Goal: Task Accomplishment & Management: Manage account settings

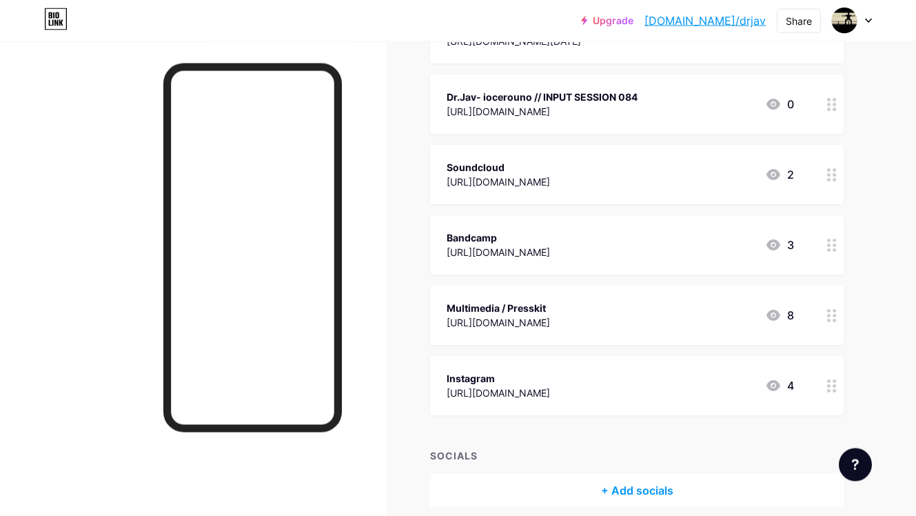
scroll to position [260, 0]
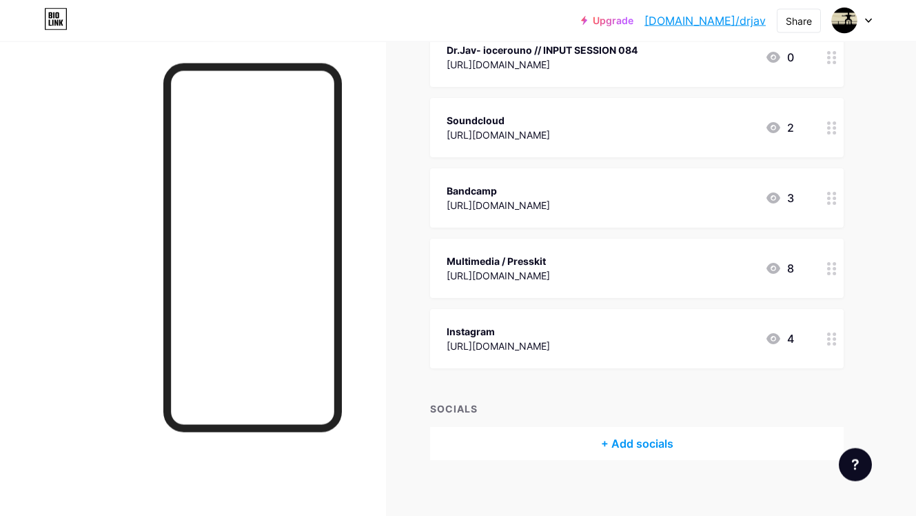
click at [550, 332] on div "Instagram" at bounding box center [498, 331] width 103 height 14
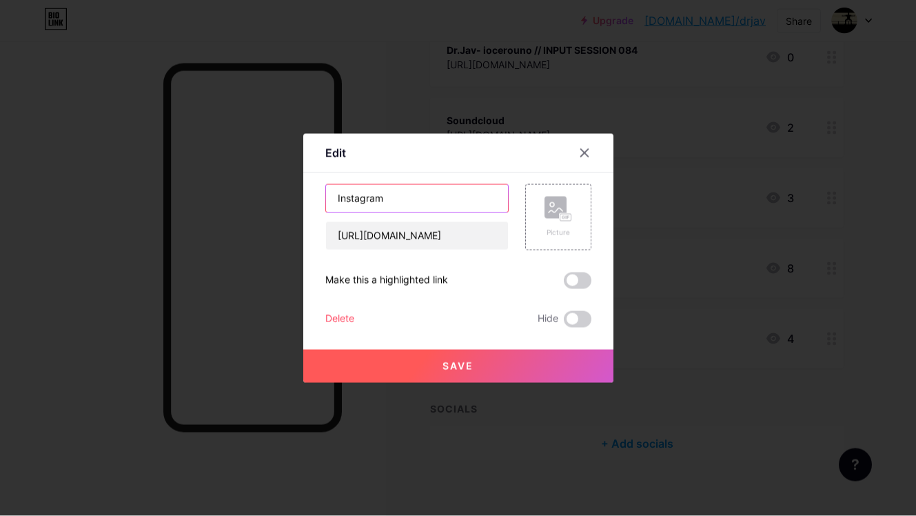
click at [413, 198] on input "Instagram" at bounding box center [417, 199] width 182 height 28
type input "Instagram - Dr. Jav"
click at [447, 357] on button "Save" at bounding box center [458, 366] width 310 height 33
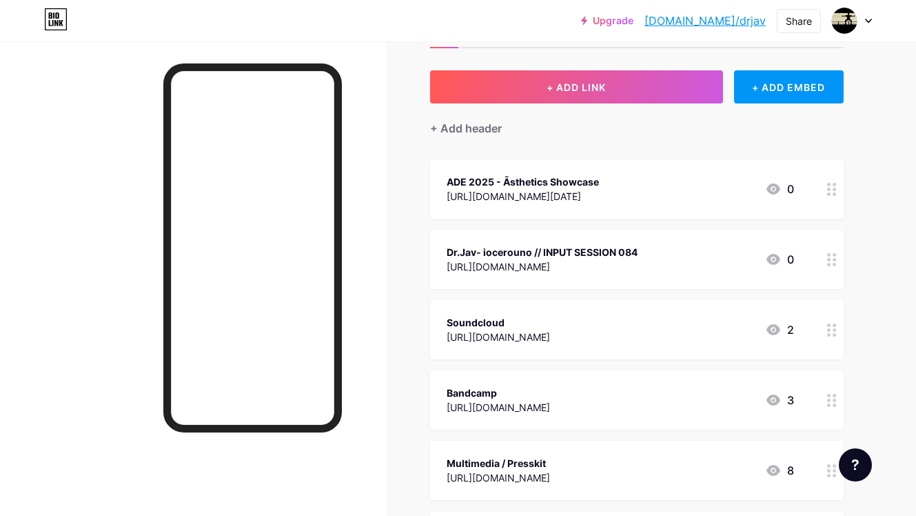
scroll to position [41, 0]
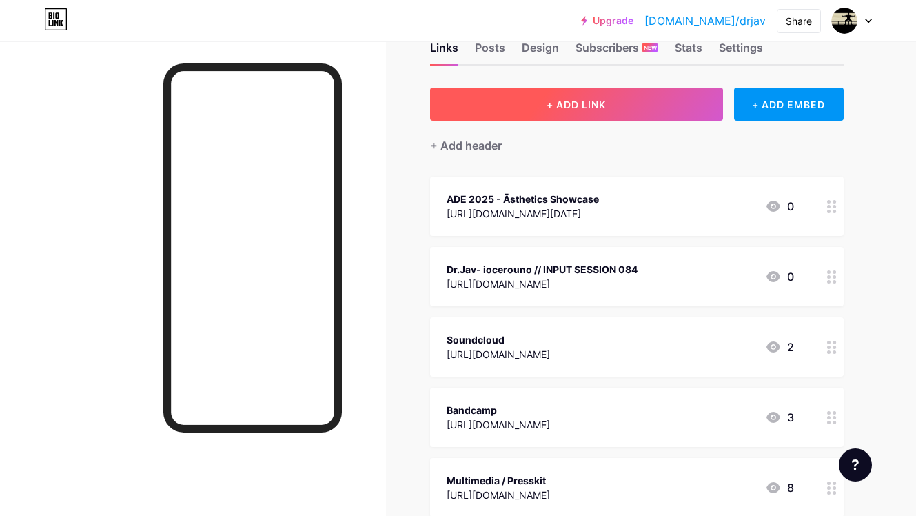
click at [582, 105] on span "+ ADD LINK" at bounding box center [576, 105] width 59 height 12
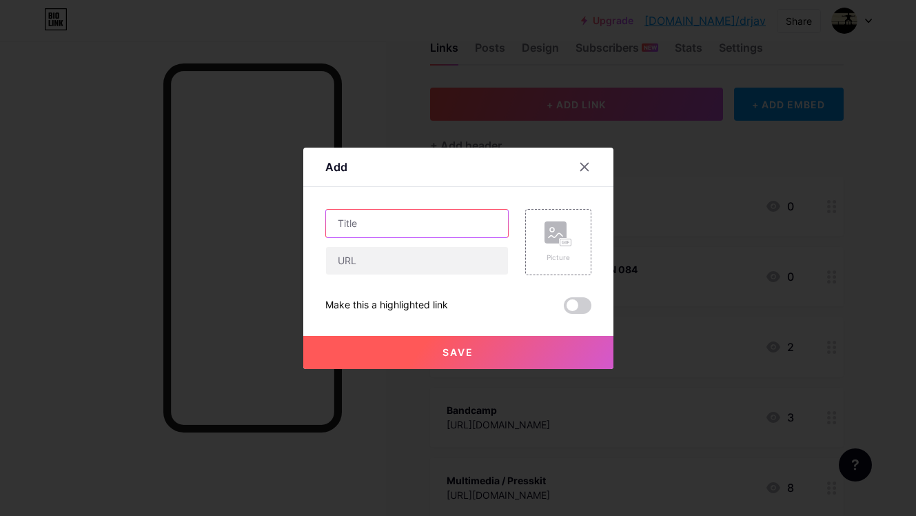
click at [412, 229] on input "text" at bounding box center [417, 224] width 182 height 28
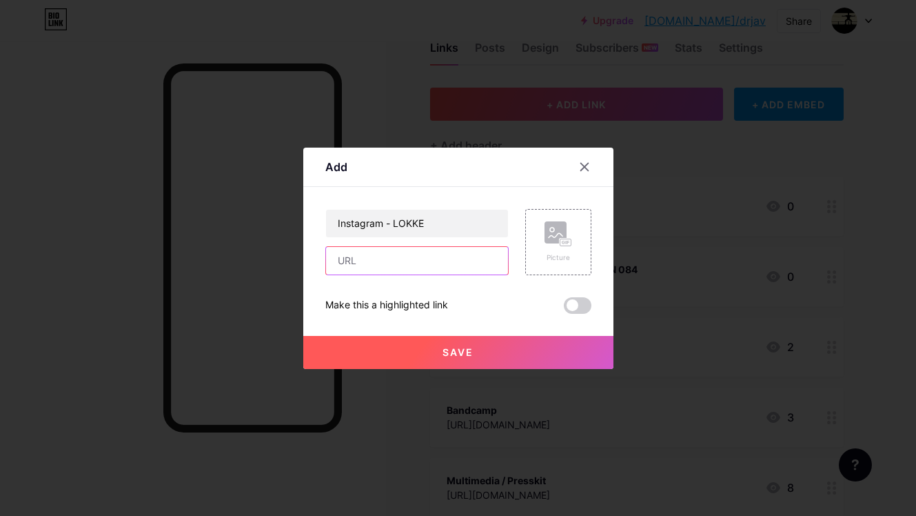
click at [405, 253] on input "text" at bounding box center [417, 261] width 182 height 28
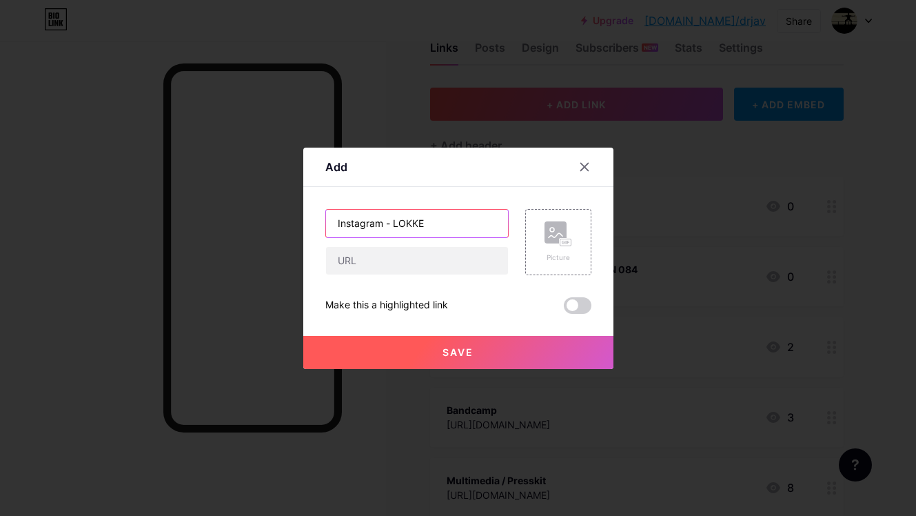
click at [443, 228] on input "Instagram - LOKKE" at bounding box center [417, 224] width 182 height 28
type input "Instagram - [PERSON_NAME]"
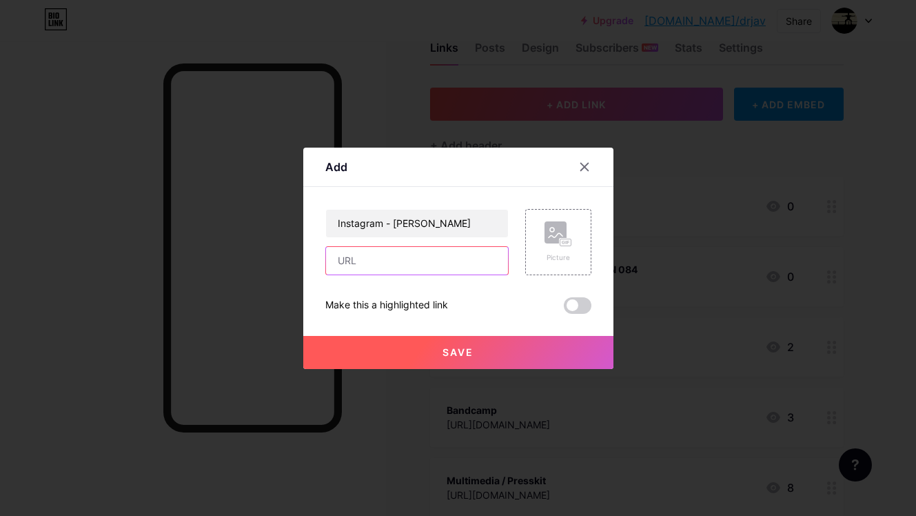
click at [393, 249] on input "text" at bounding box center [417, 261] width 182 height 28
paste input "[URL][DOMAIN_NAME][DOMAIN_NAME]"
type input "[URL][DOMAIN_NAME][DOMAIN_NAME]"
click at [456, 347] on span "Save" at bounding box center [458, 352] width 31 height 12
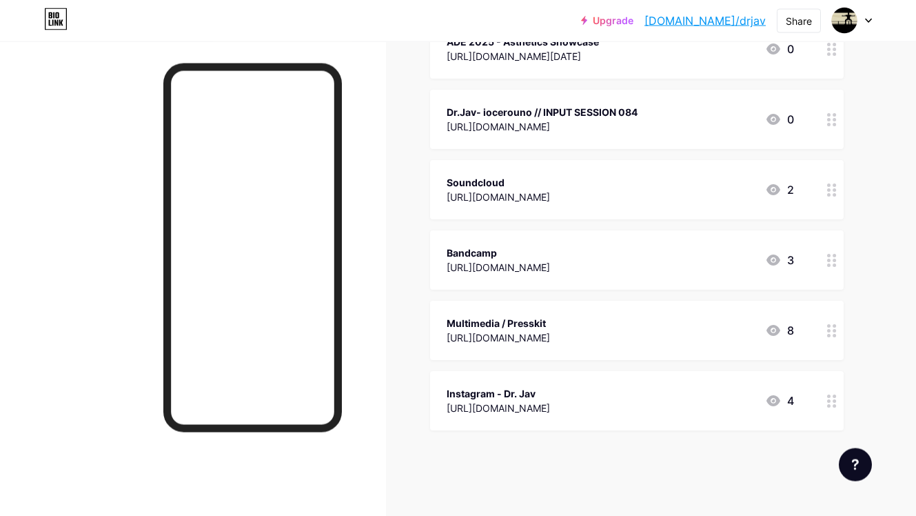
scroll to position [204, 0]
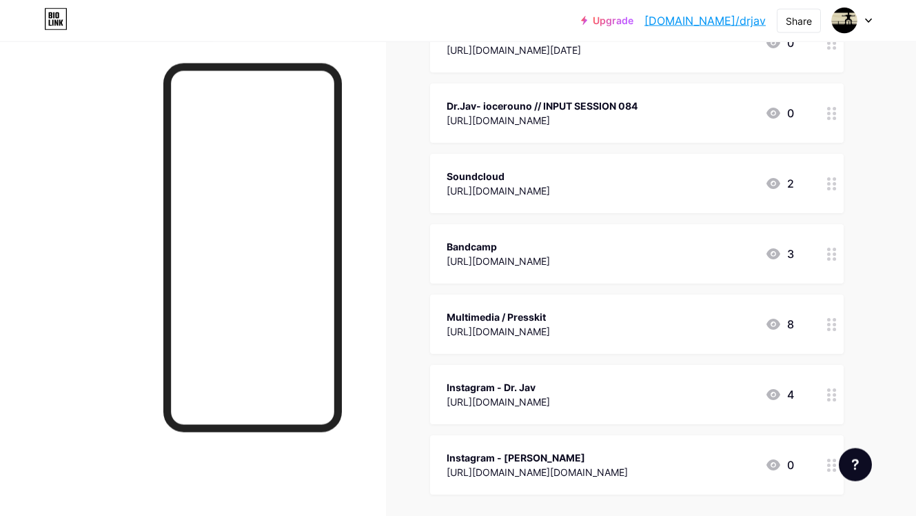
click at [901, 323] on div "Links Posts Design Subscribers NEW Stats Settings + ADD LINK + ADD EMBED + Add …" at bounding box center [451, 246] width 902 height 818
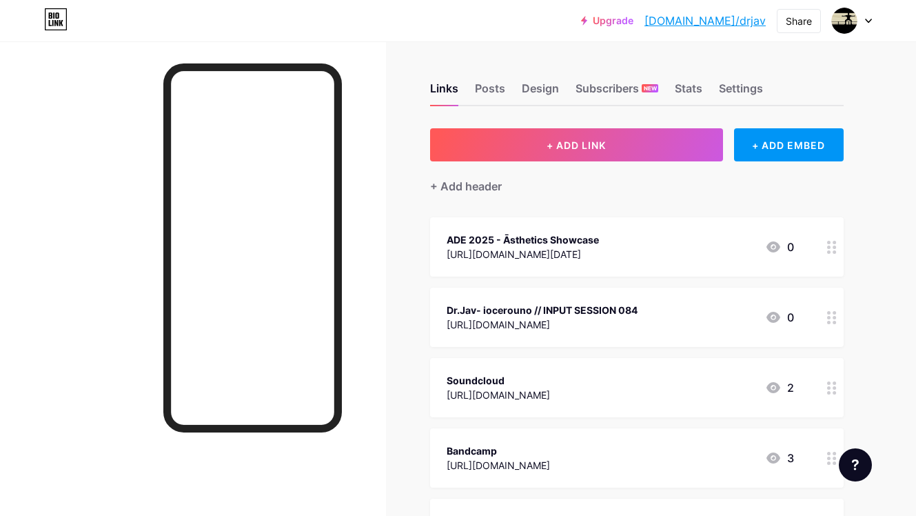
scroll to position [0, 0]
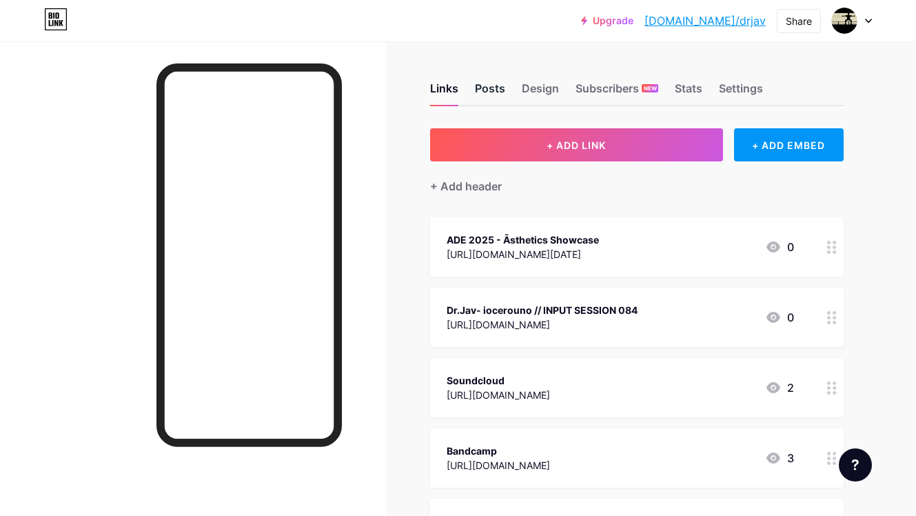
click at [500, 92] on div "Posts" at bounding box center [490, 92] width 30 height 25
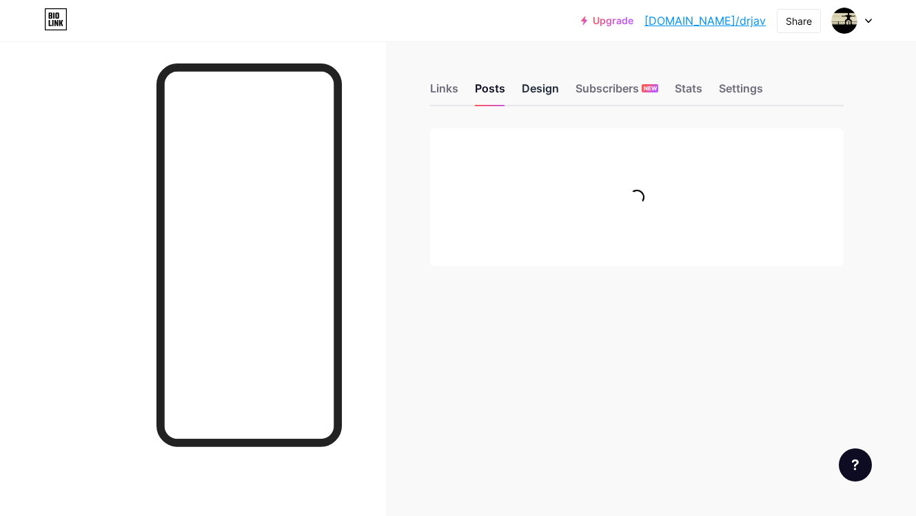
click at [544, 85] on div "Design" at bounding box center [540, 92] width 37 height 25
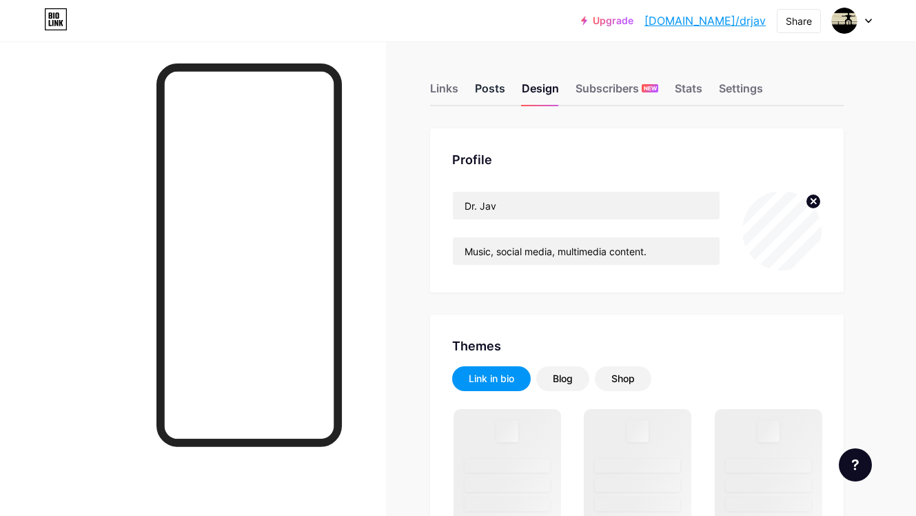
click at [499, 103] on div "Posts" at bounding box center [490, 92] width 30 height 25
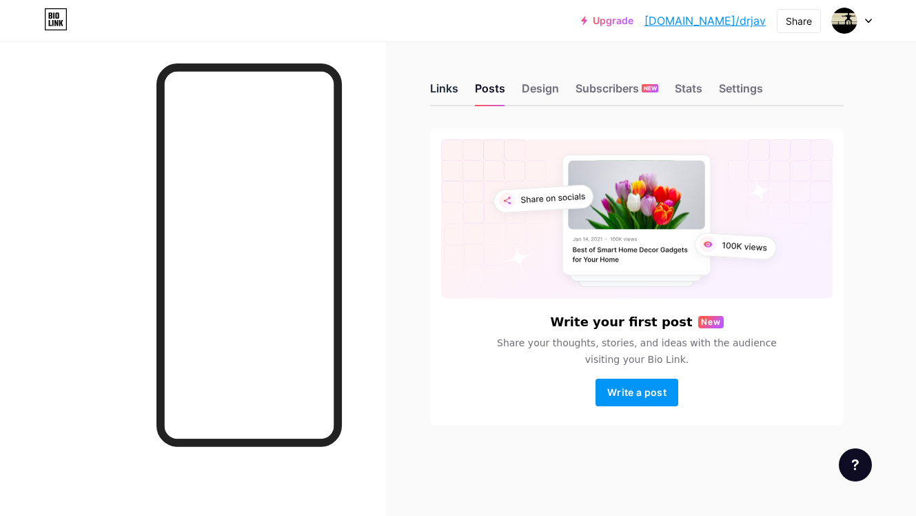
click at [452, 92] on div "Links" at bounding box center [444, 92] width 28 height 25
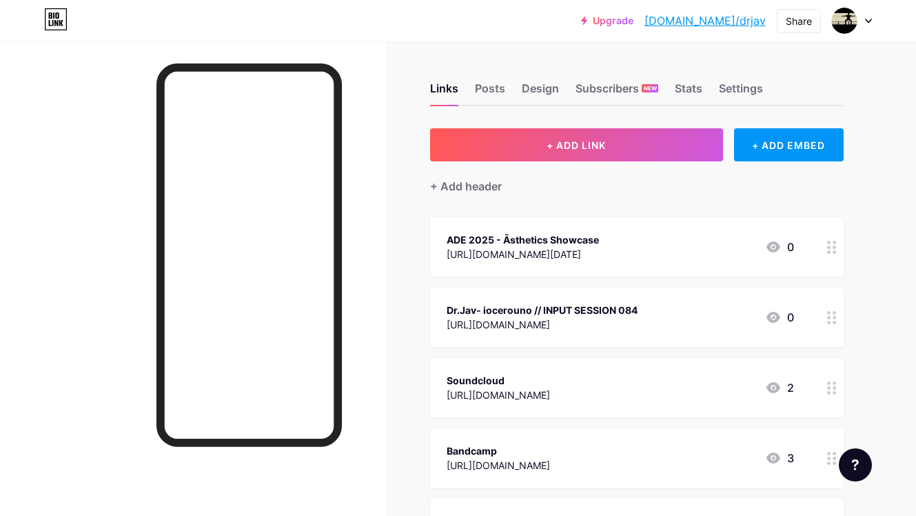
click at [383, 51] on div at bounding box center [193, 299] width 386 height 516
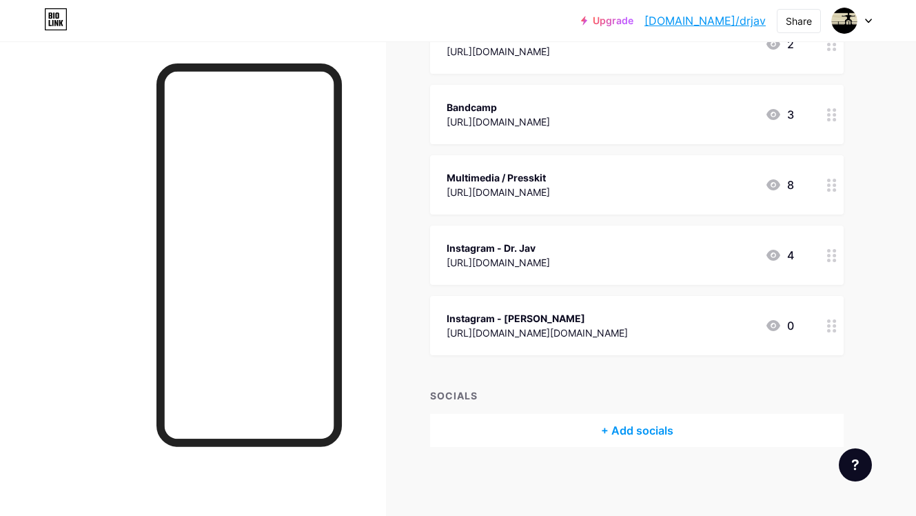
scroll to position [343, 0]
click at [795, 115] on div "Bandcamp https://drjav.bandcamp.com 3" at bounding box center [637, 114] width 414 height 59
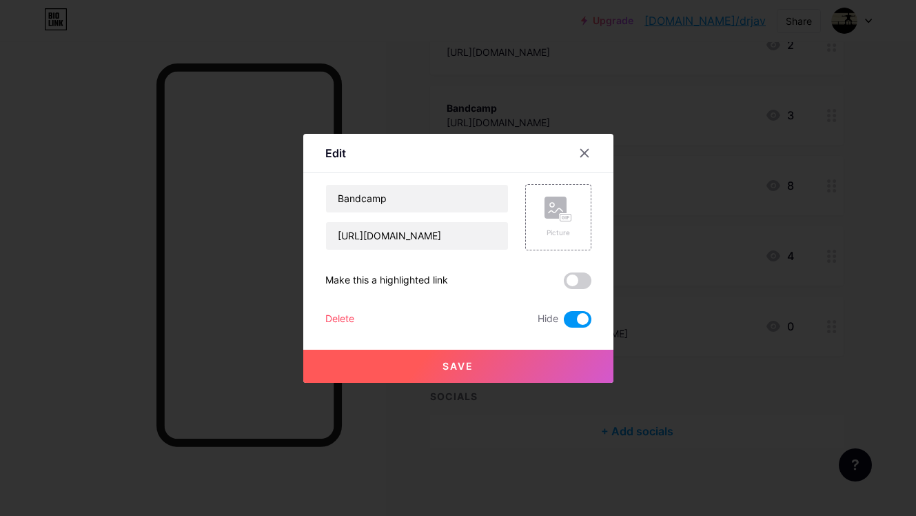
click at [698, 207] on div at bounding box center [458, 258] width 916 height 516
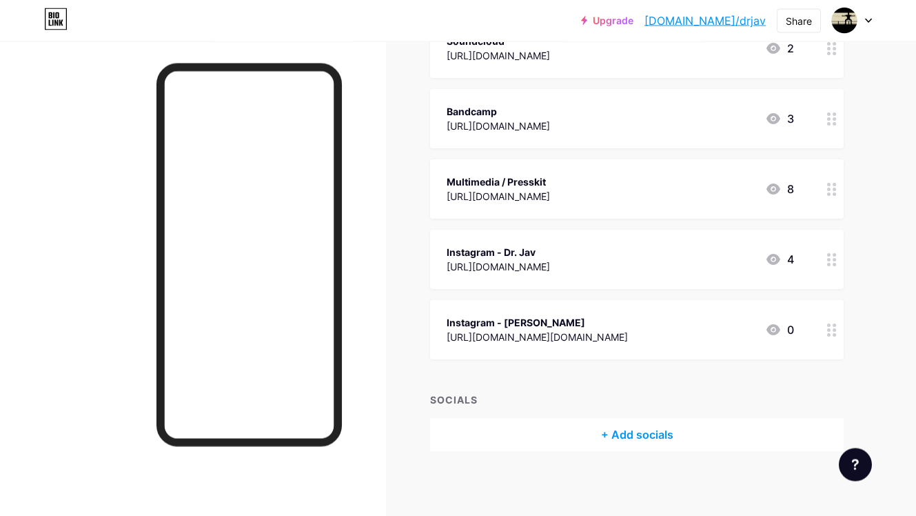
scroll to position [342, 0]
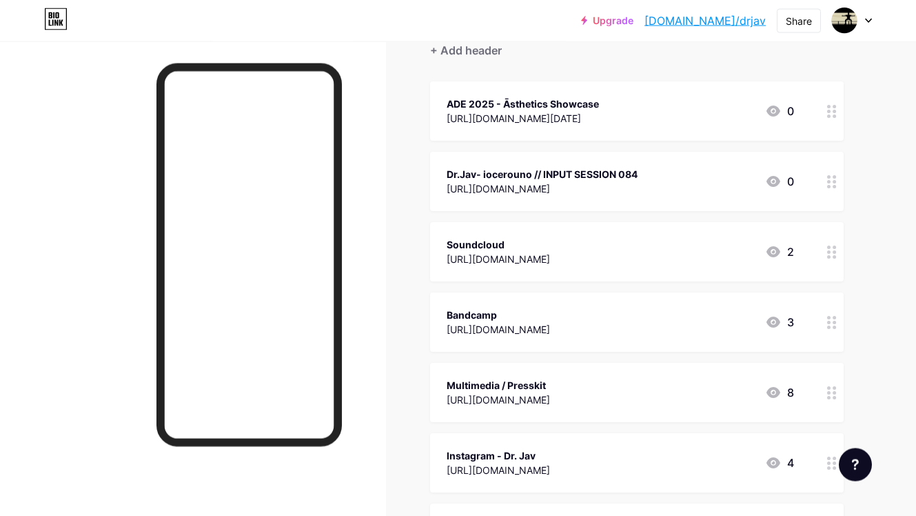
scroll to position [149, 0]
